Goal: Task Accomplishment & Management: Manage account settings

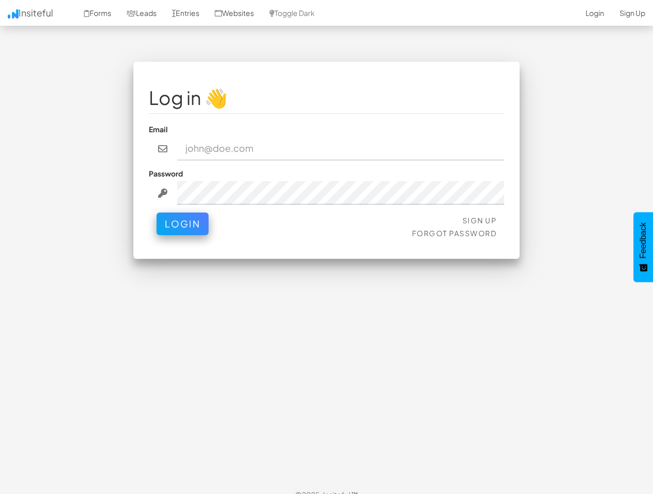
click at [326, 247] on div "Log in 👋 Email Password Sign Up Forgot Password Login < >" at bounding box center [326, 160] width 386 height 197
click at [303, 13] on link "Toggle Dark" at bounding box center [291, 13] width 61 height 26
click at [182, 224] on button "Login" at bounding box center [182, 224] width 52 height 23
click at [643, 247] on span "Feedback" at bounding box center [642, 240] width 9 height 36
click at [326, 247] on div "Log in 👋 Email Password Sign Up Forgot Password Login < >" at bounding box center [326, 160] width 386 height 197
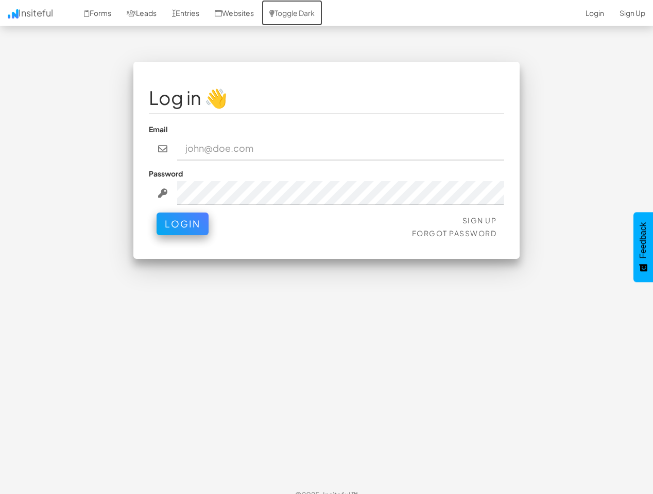
click at [303, 13] on link "Toggle Dark" at bounding box center [291, 13] width 61 height 26
click at [182, 224] on button "Login" at bounding box center [182, 224] width 52 height 23
click at [643, 247] on span "Feedback" at bounding box center [642, 240] width 9 height 36
